Goal: Information Seeking & Learning: Find specific fact

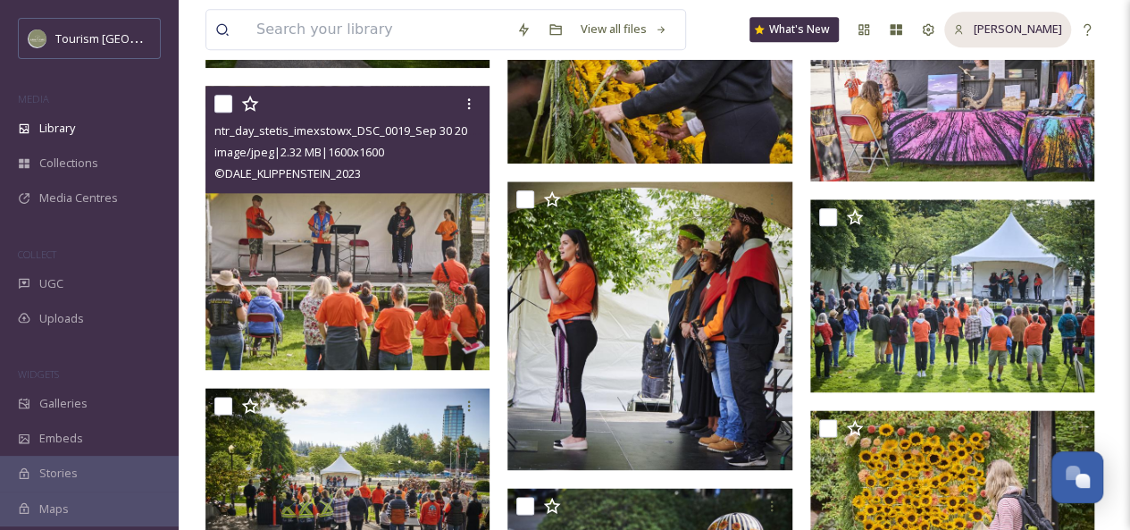
scroll to position [982, 0]
click at [335, 35] on input at bounding box center [377, 29] width 260 height 39
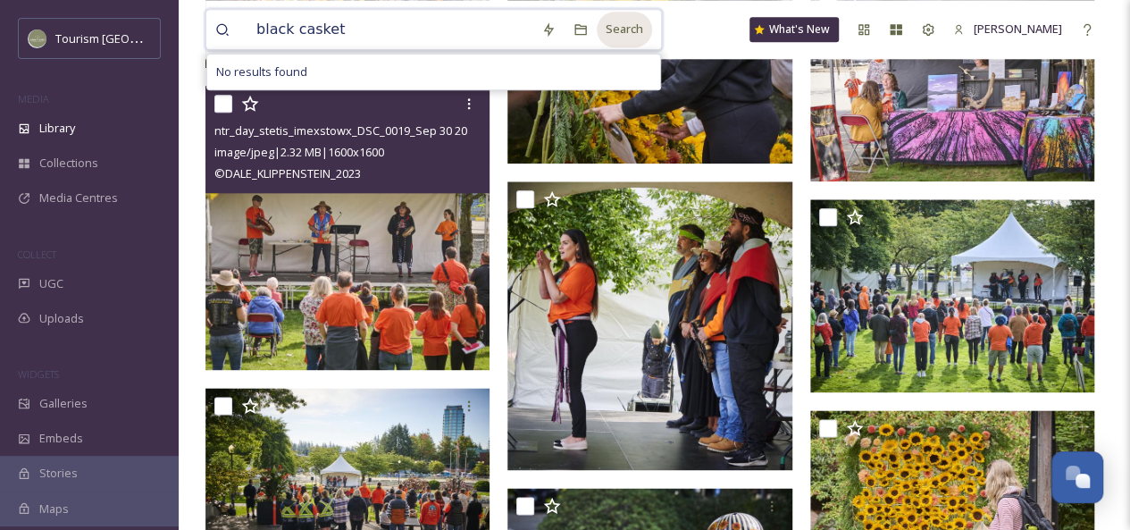
type input "black casket"
click at [604, 34] on div "Search" at bounding box center [624, 29] width 55 height 35
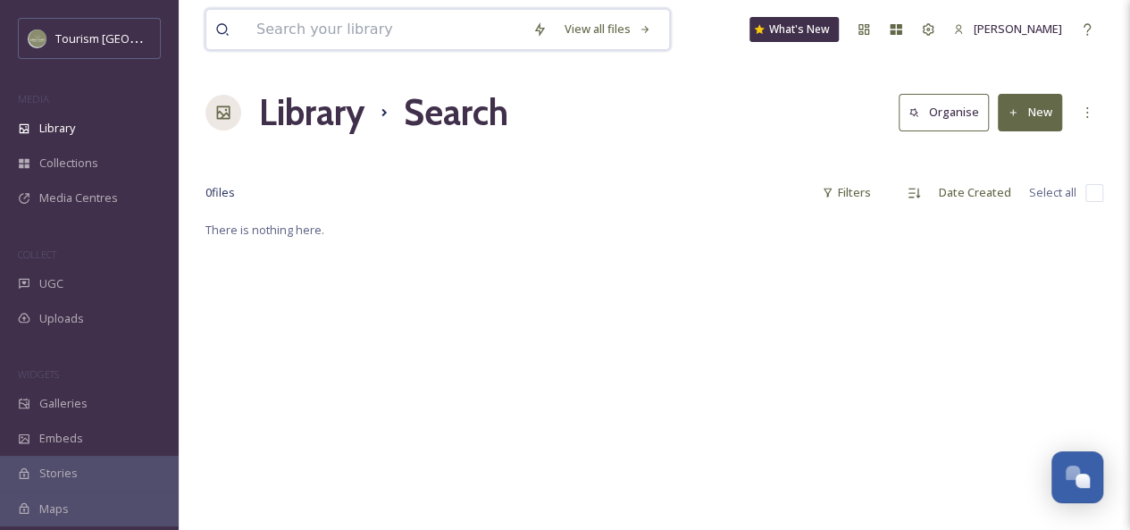
click at [289, 29] on input at bounding box center [385, 29] width 276 height 39
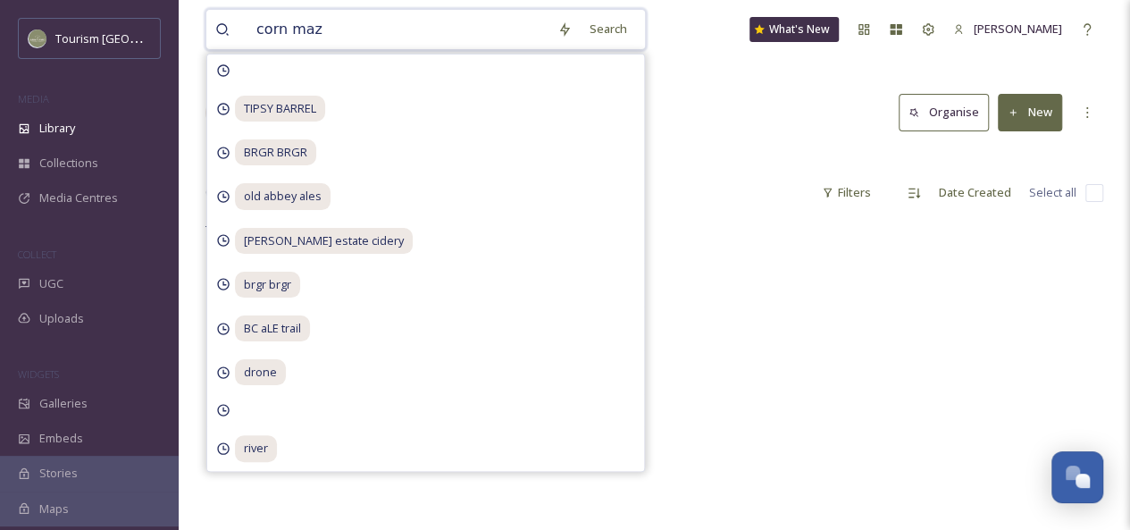
type input "corn maze"
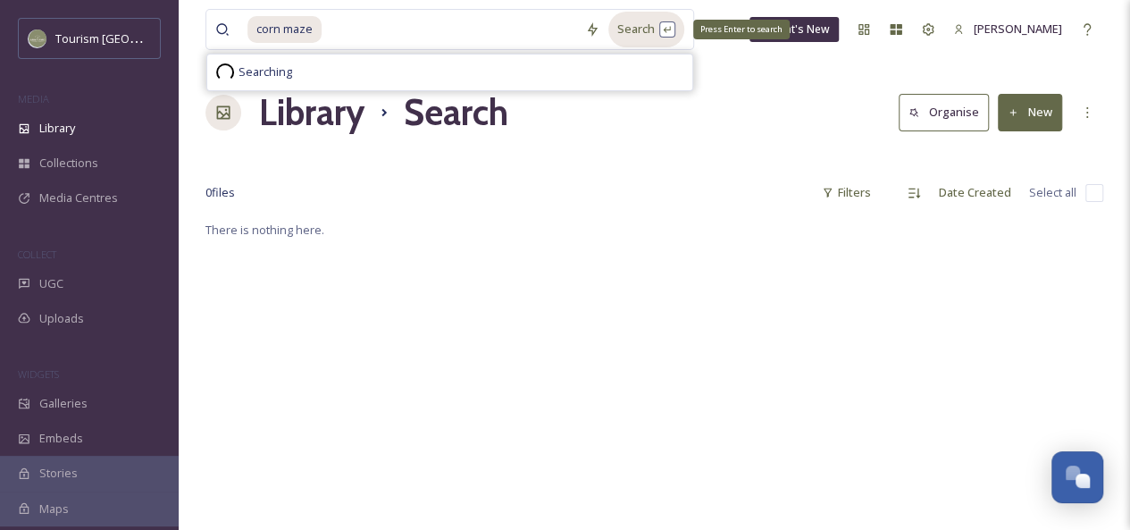
click at [627, 39] on div "Search Press Enter to search" at bounding box center [646, 29] width 76 height 35
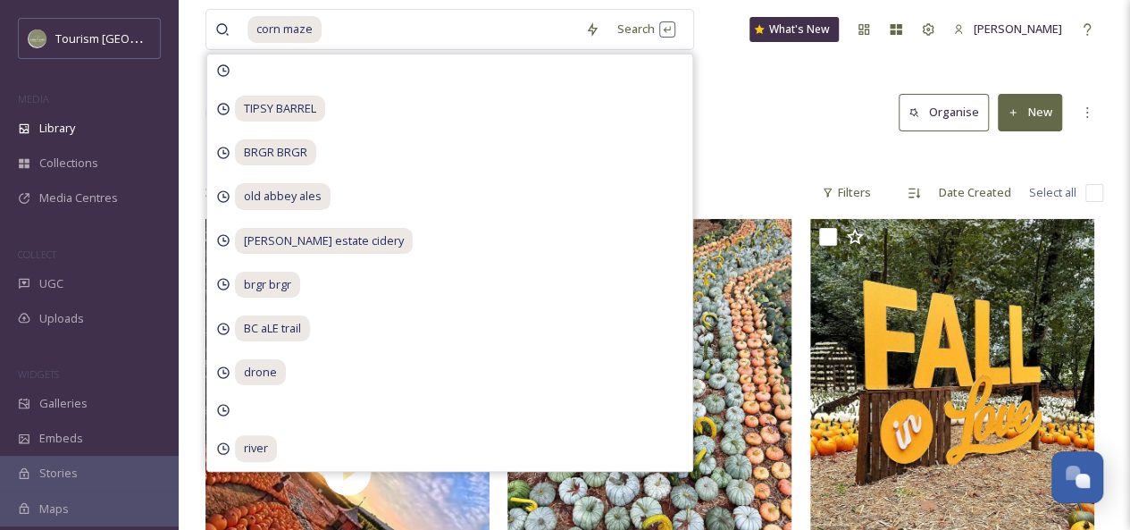
scroll to position [5, 0]
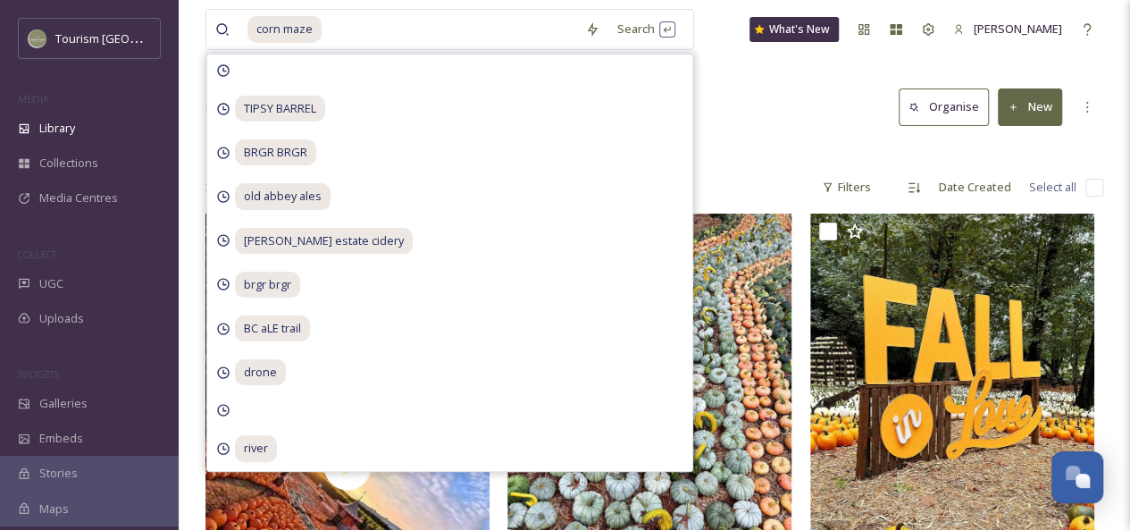
drag, startPoint x: 724, startPoint y: 124, endPoint x: 700, endPoint y: 103, distance: 31.6
click at [700, 103] on div "Library Search Organise New" at bounding box center [654, 107] width 898 height 54
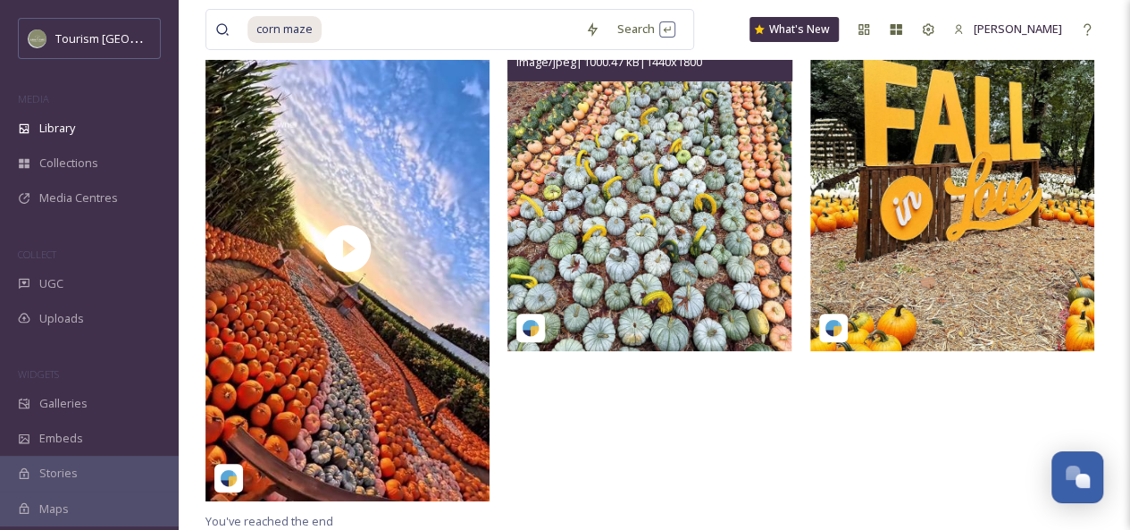
scroll to position [0, 0]
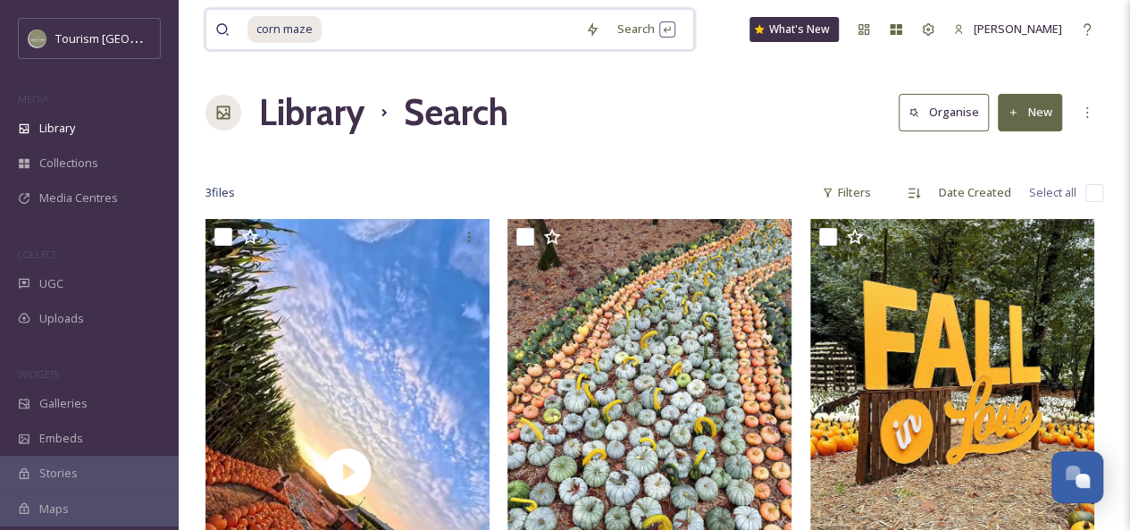
click at [357, 29] on input at bounding box center [449, 29] width 253 height 39
drag, startPoint x: 372, startPoint y: 31, endPoint x: 180, endPoint y: 22, distance: 191.4
click at [180, 22] on div "corn maze Search What's New [PERSON_NAME] Library Search Organise New Your Sele…" at bounding box center [654, 377] width 951 height 755
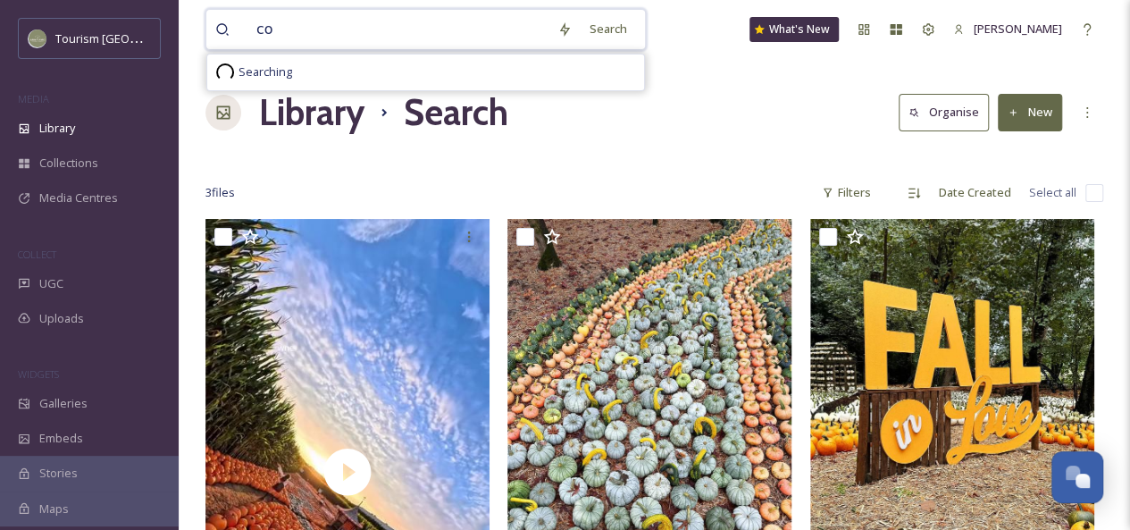
type input "c"
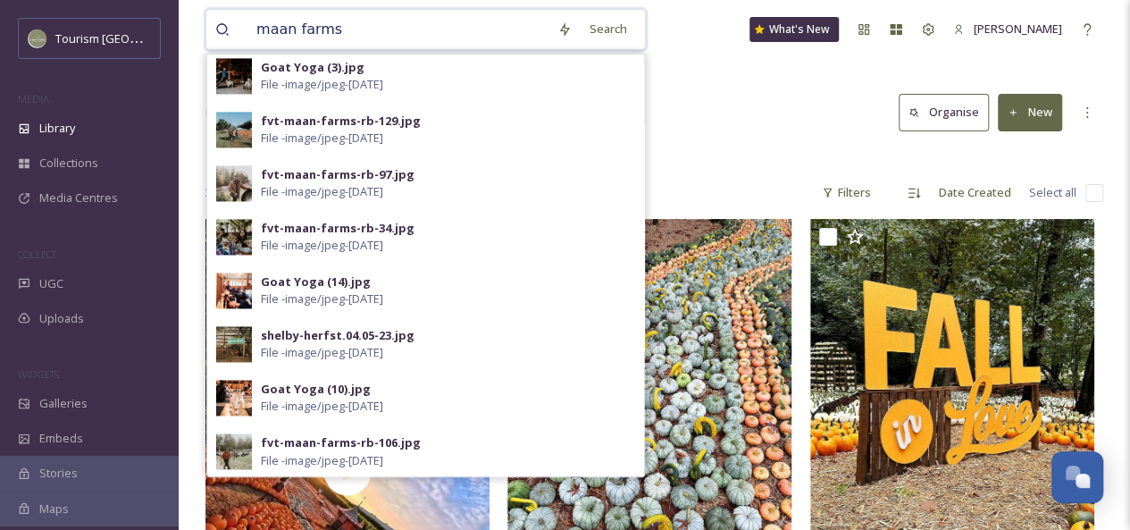
scroll to position [48, 0]
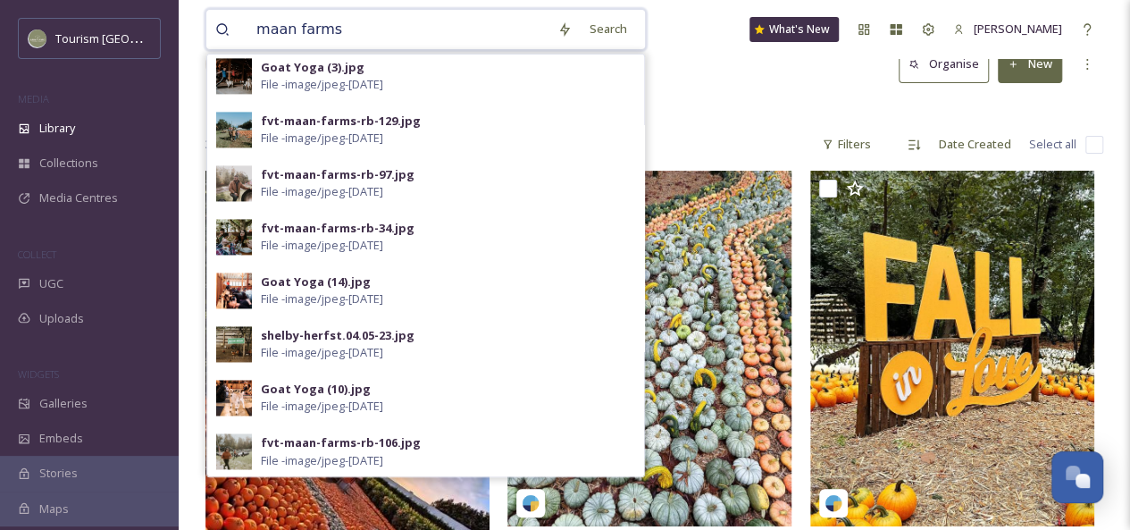
drag, startPoint x: 232, startPoint y: 28, endPoint x: 173, endPoint y: 19, distance: 59.6
click at [173, 19] on div "Tourism Abbotsford MEDIA Library Collections Media Centres COLLECT UGC Uploads …" at bounding box center [565, 329] width 1130 height 755
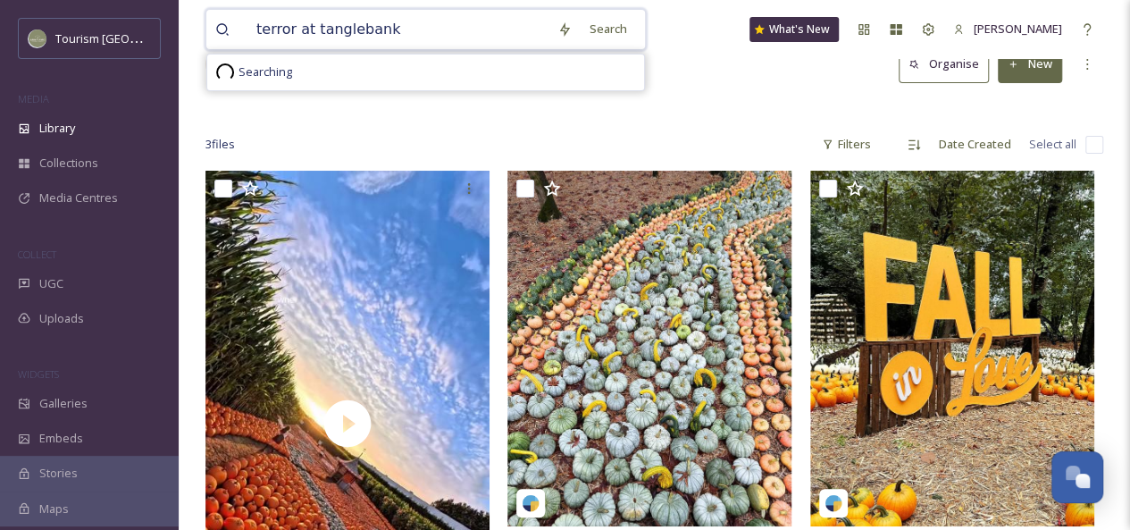
scroll to position [0, 0]
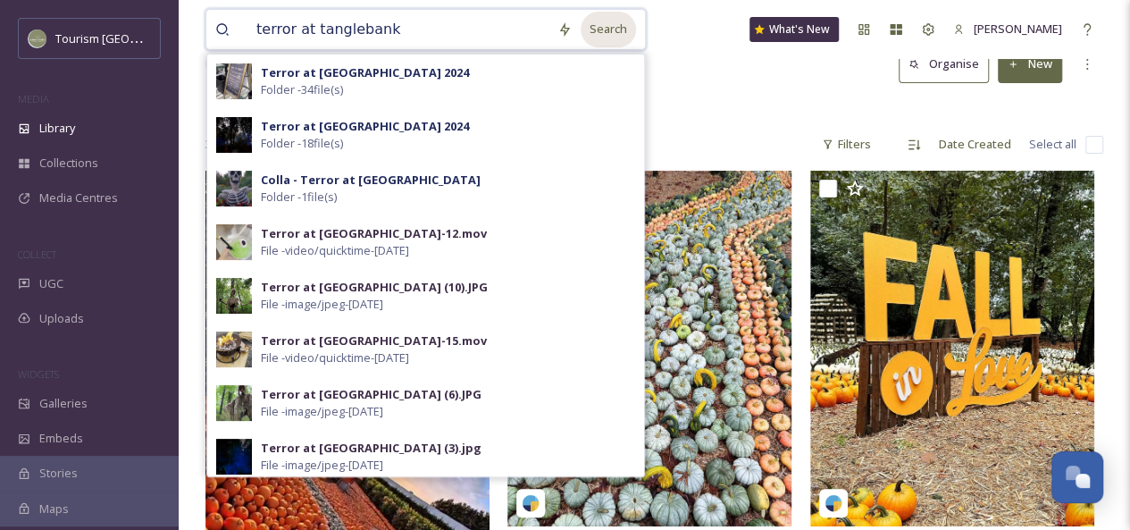
type input "terror at tanglebank"
click at [602, 23] on div "Search" at bounding box center [608, 29] width 55 height 35
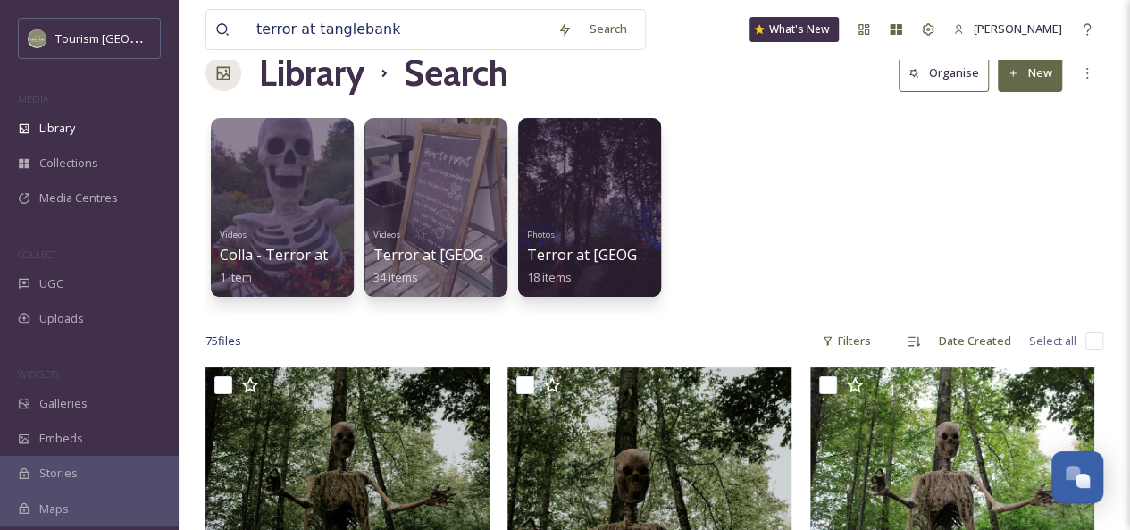
scroll to position [40, 0]
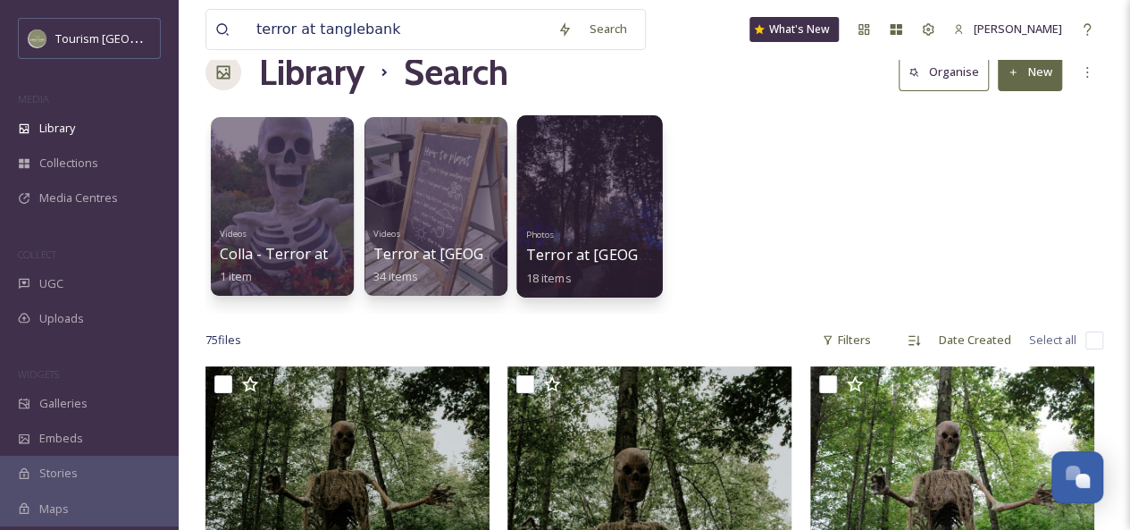
click at [582, 197] on div at bounding box center [589, 206] width 146 height 182
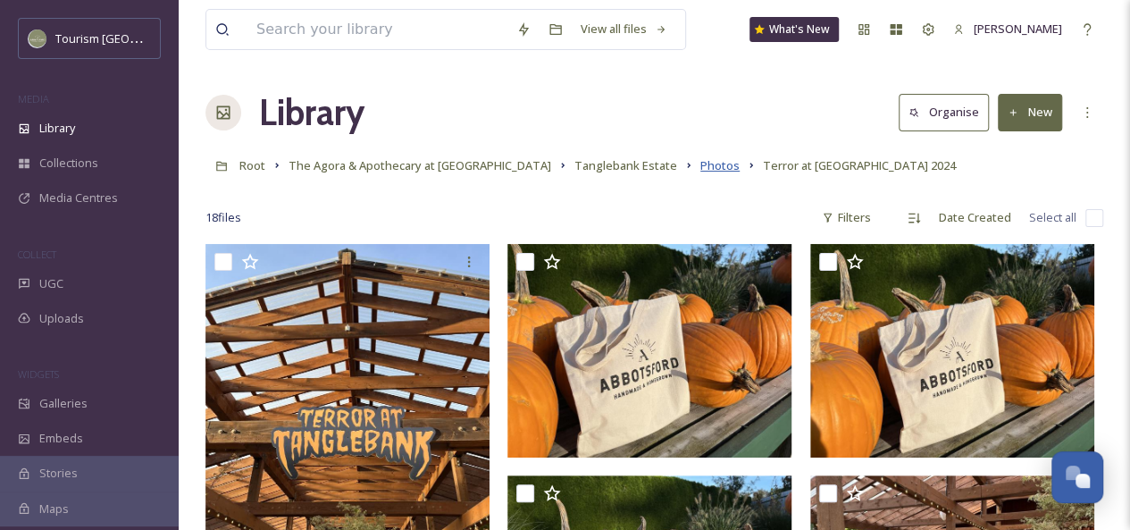
click at [700, 169] on span "Photos" at bounding box center [719, 165] width 39 height 16
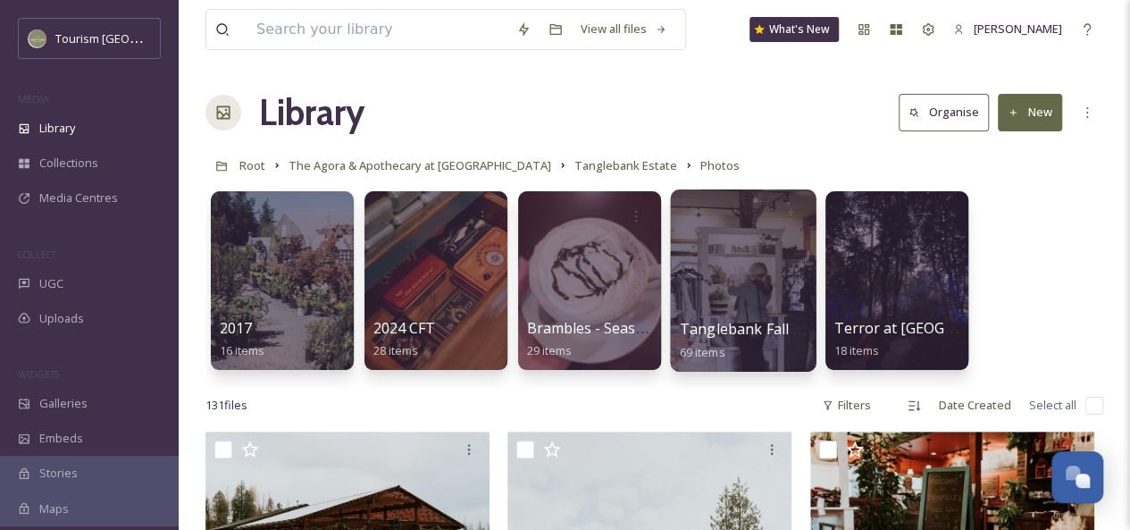
click at [771, 283] on div at bounding box center [743, 280] width 146 height 182
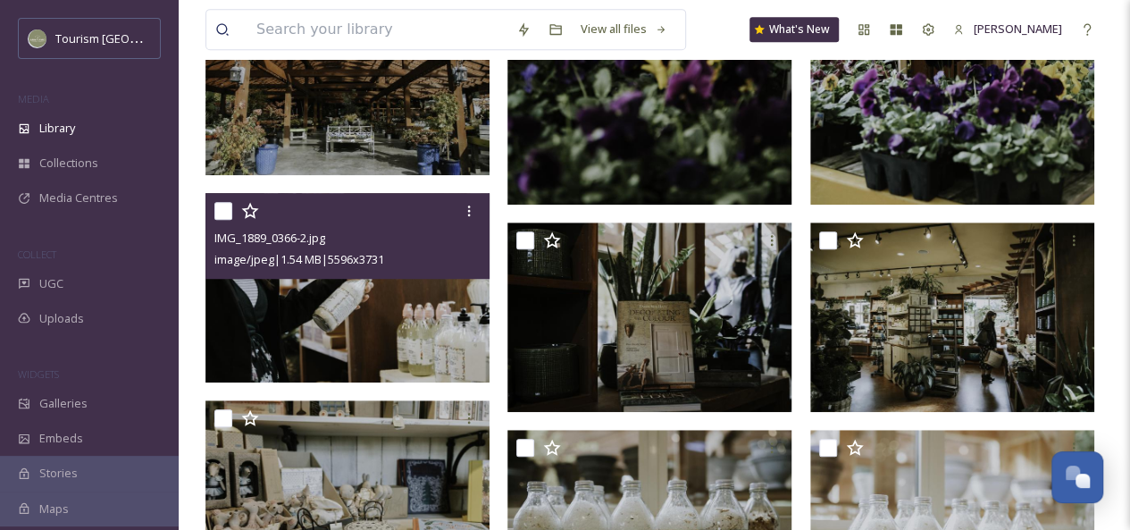
scroll to position [466, 0]
